Goal: Task Accomplishment & Management: Manage account settings

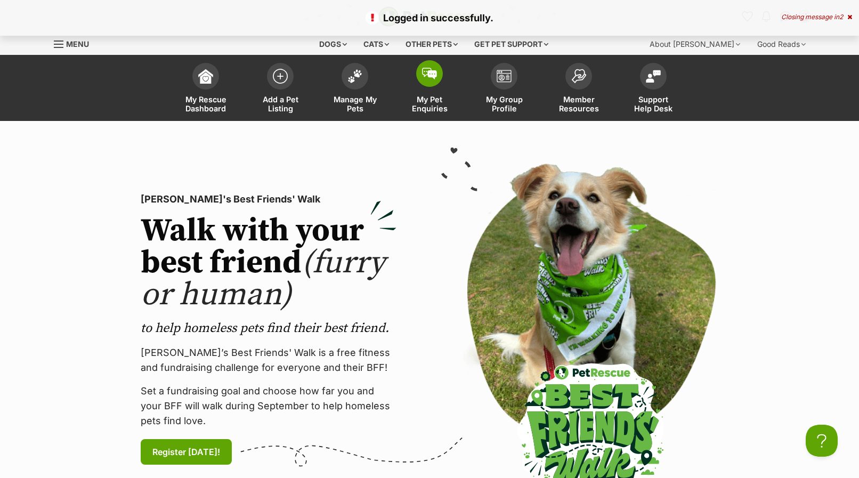
click at [420, 91] on link "My Pet Enquiries" at bounding box center [429, 89] width 75 height 63
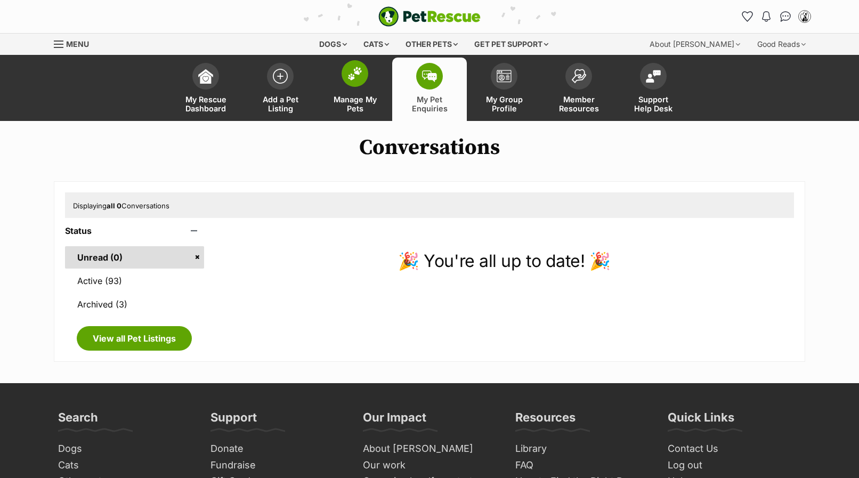
click at [339, 106] on span "Manage My Pets" at bounding box center [355, 104] width 48 height 18
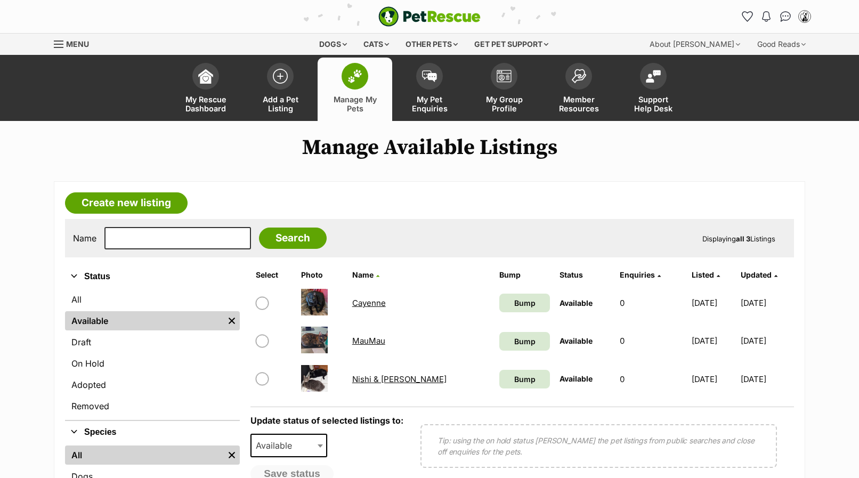
click at [374, 346] on link "MauMau" at bounding box center [368, 341] width 33 height 10
click at [319, 314] on img at bounding box center [314, 302] width 27 height 27
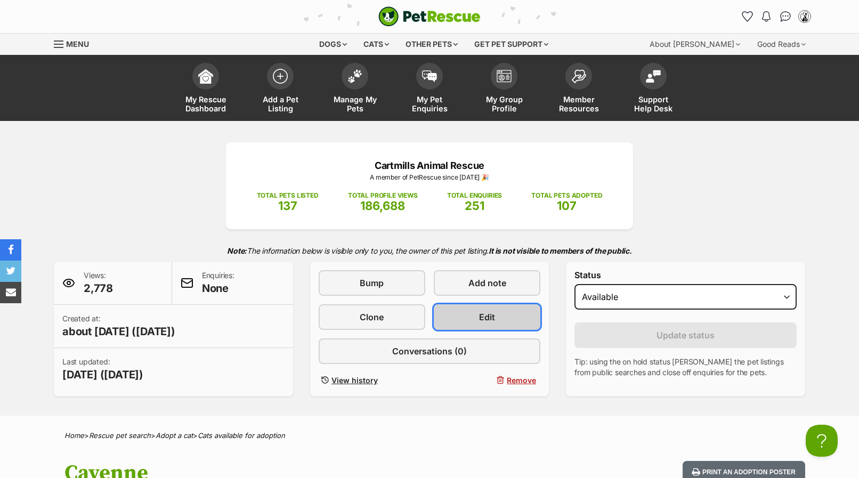
click at [454, 319] on link "Edit" at bounding box center [487, 317] width 107 height 26
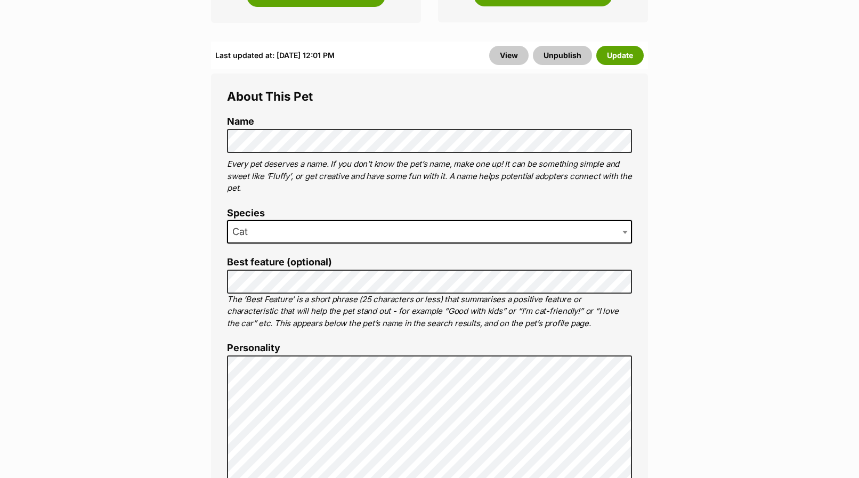
scroll to position [381, 0]
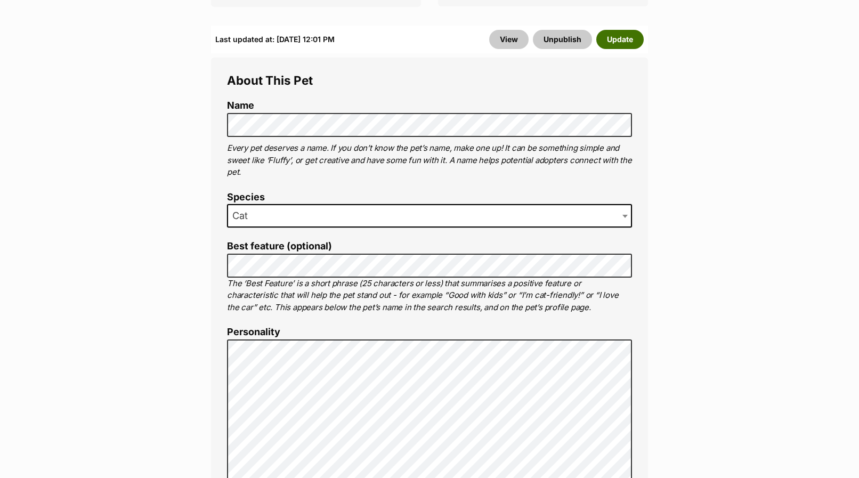
click at [617, 49] on button "Update" at bounding box center [619, 39] width 47 height 19
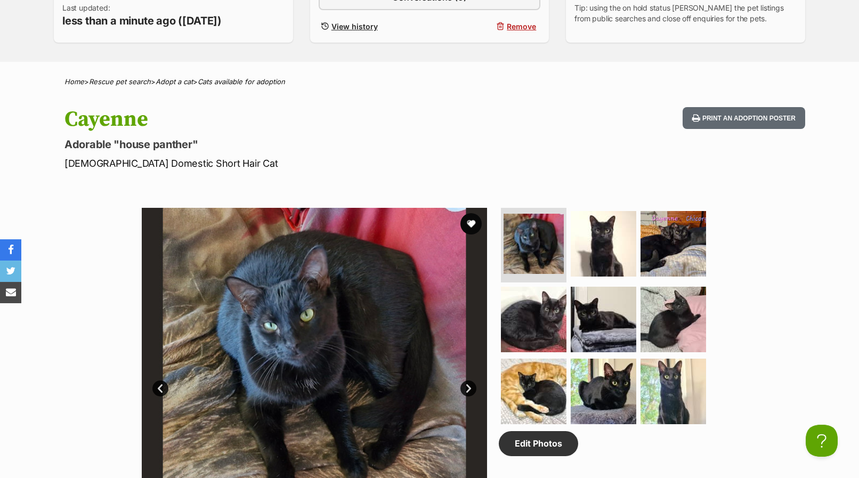
scroll to position [326, 0]
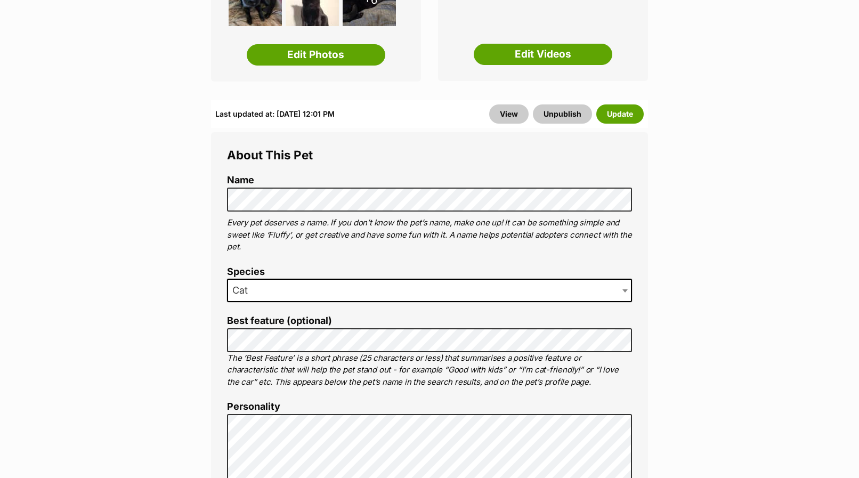
scroll to position [326, 0]
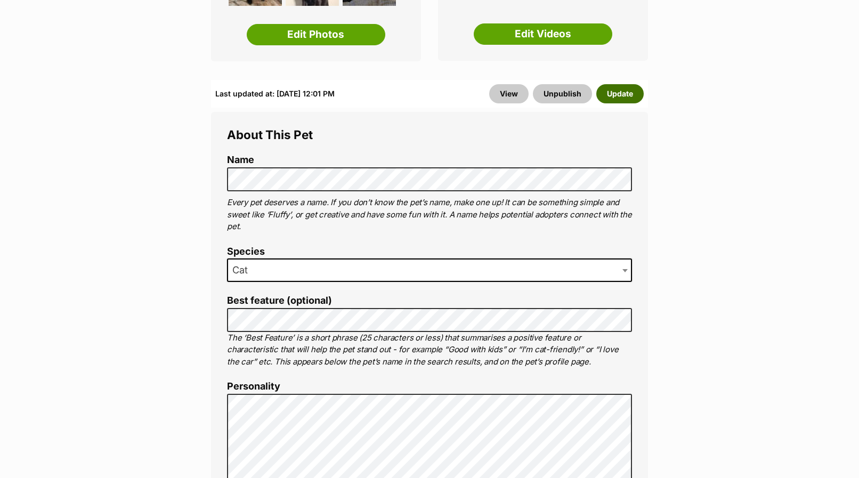
drag, startPoint x: 620, startPoint y: 101, endPoint x: 41, endPoint y: 169, distance: 583.2
click at [620, 101] on button "Update" at bounding box center [619, 93] width 47 height 19
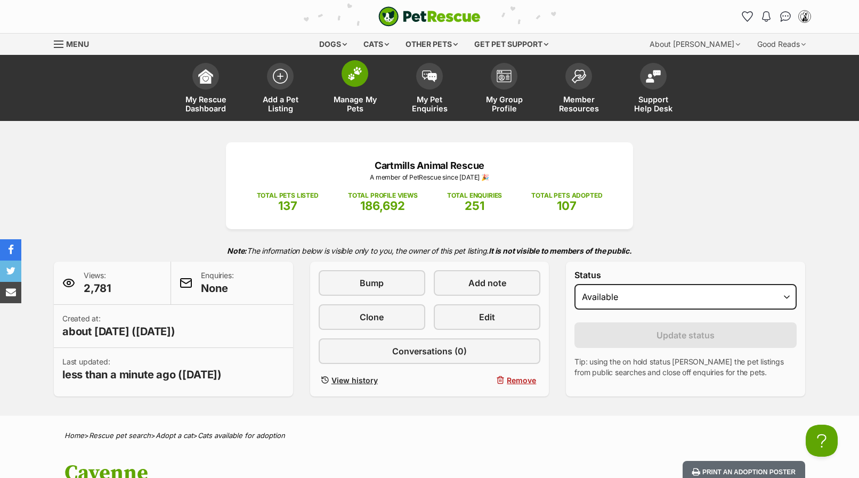
click at [353, 109] on span "Manage My Pets" at bounding box center [355, 104] width 48 height 18
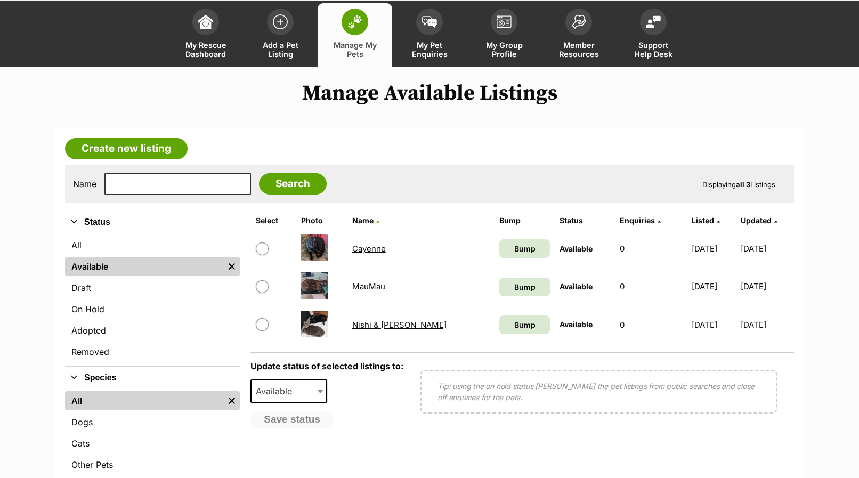
click at [328, 334] on img at bounding box center [314, 324] width 27 height 27
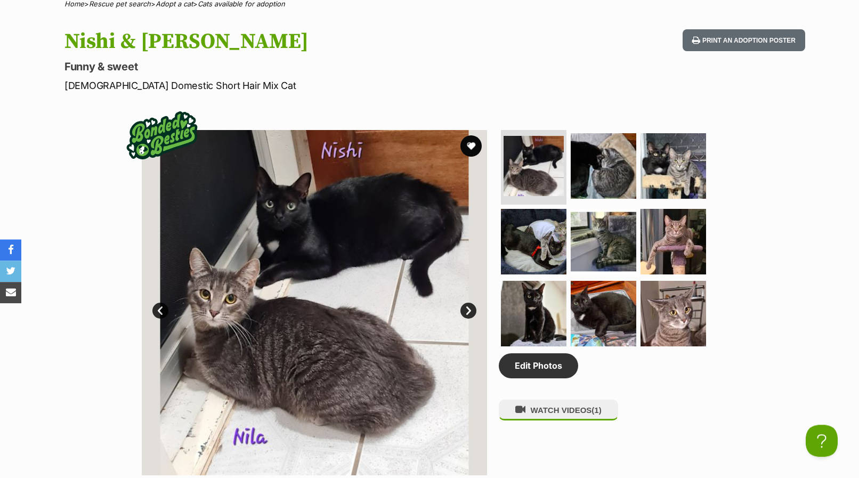
scroll to position [435, 0]
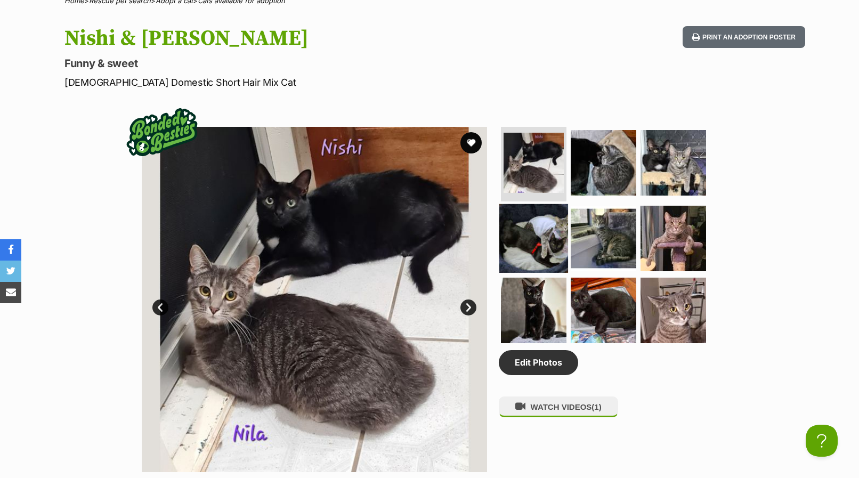
click at [535, 232] on img at bounding box center [533, 238] width 69 height 69
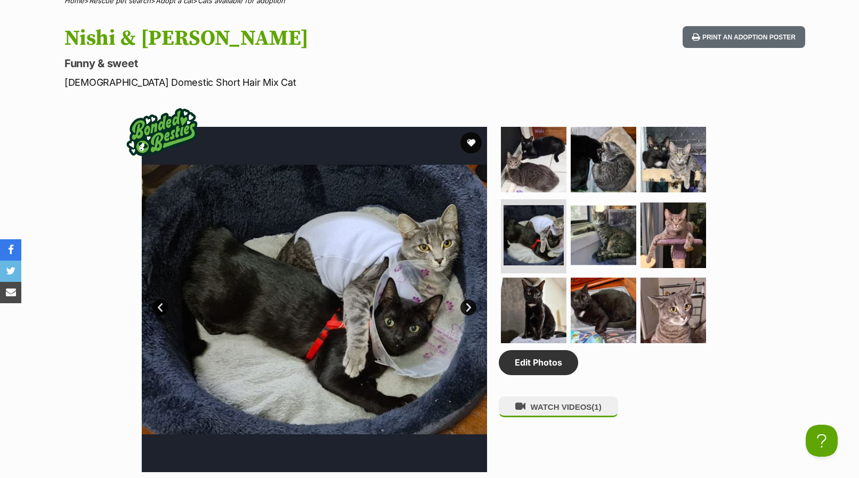
scroll to position [0, 0]
click at [598, 294] on img at bounding box center [603, 310] width 69 height 69
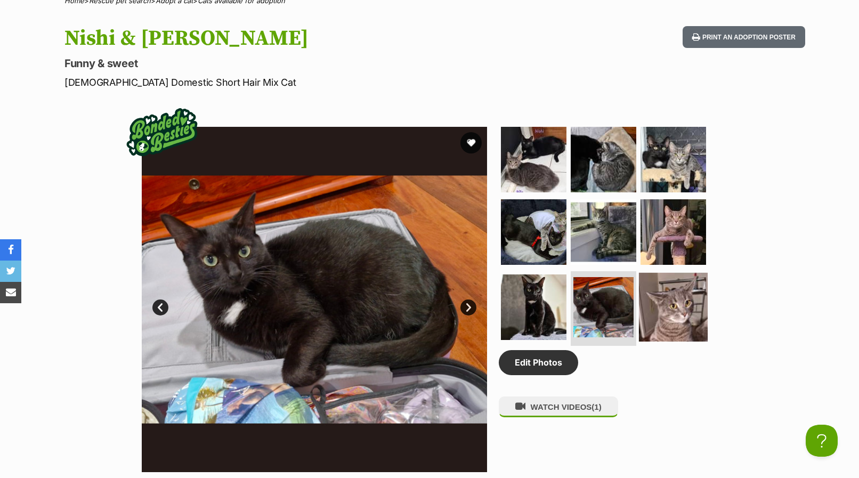
click at [676, 310] on img at bounding box center [673, 307] width 69 height 69
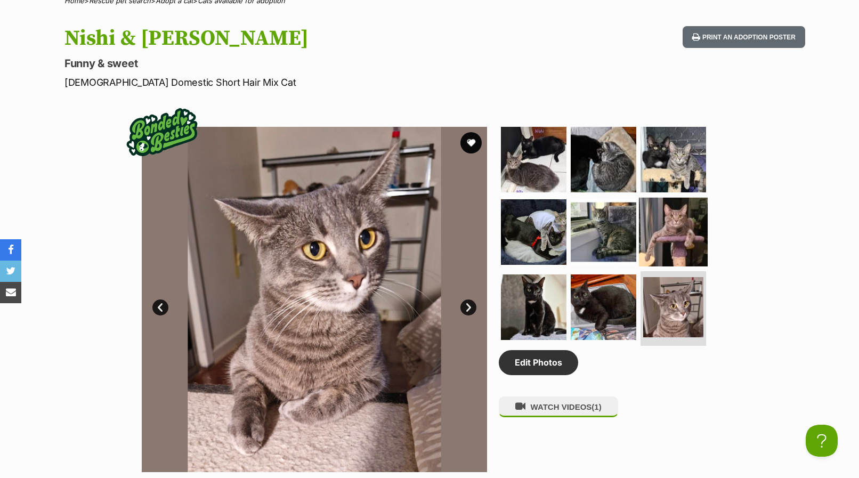
click at [673, 253] on img at bounding box center [673, 231] width 69 height 69
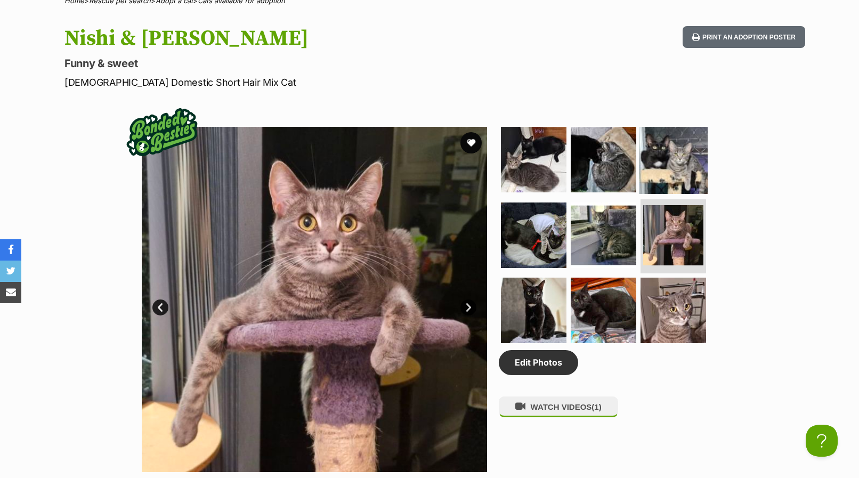
click at [674, 163] on img at bounding box center [673, 159] width 69 height 69
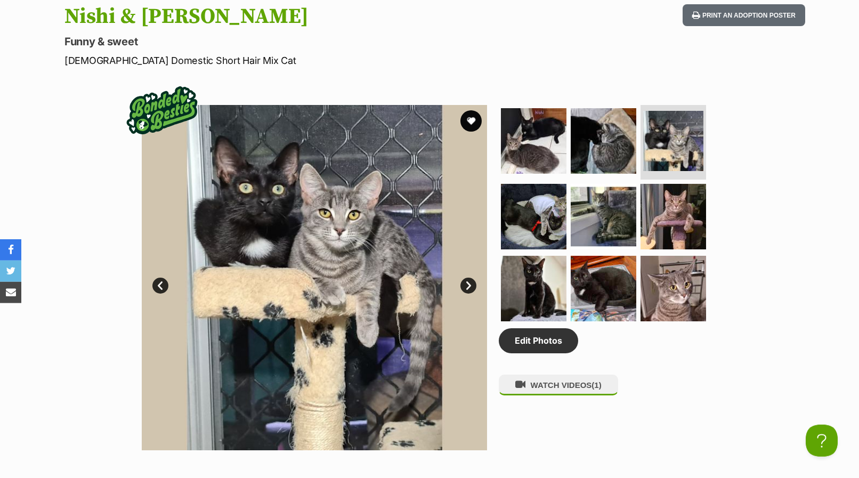
scroll to position [435, 0]
